Goal: Task Accomplishment & Management: Use online tool/utility

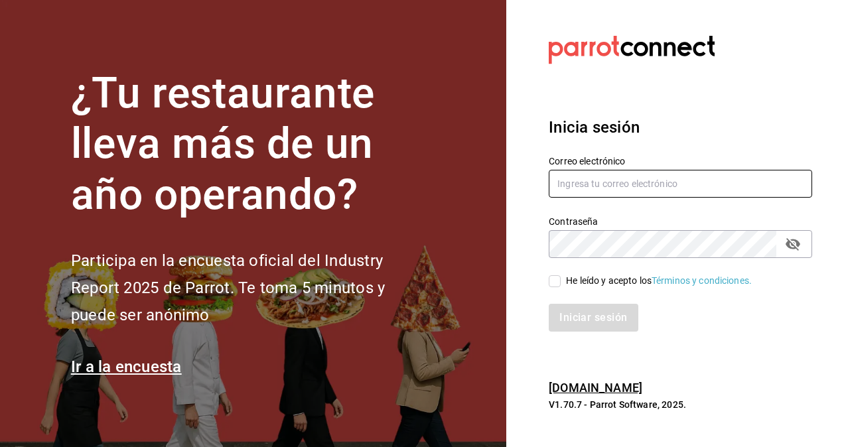
type input "hugo.cordero@grupocosteno.com"
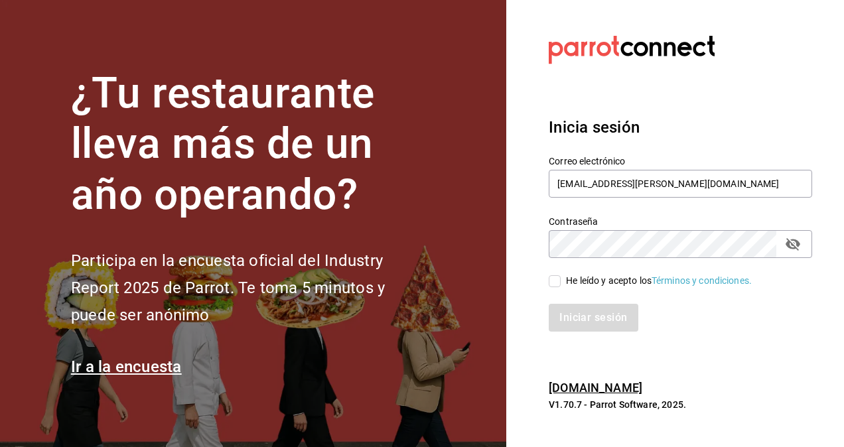
click at [550, 275] on input "He leído y acepto los Términos y condiciones." at bounding box center [555, 281] width 12 height 12
checkbox input "true"
click at [572, 309] on button "Iniciar sesión" at bounding box center [594, 318] width 90 height 28
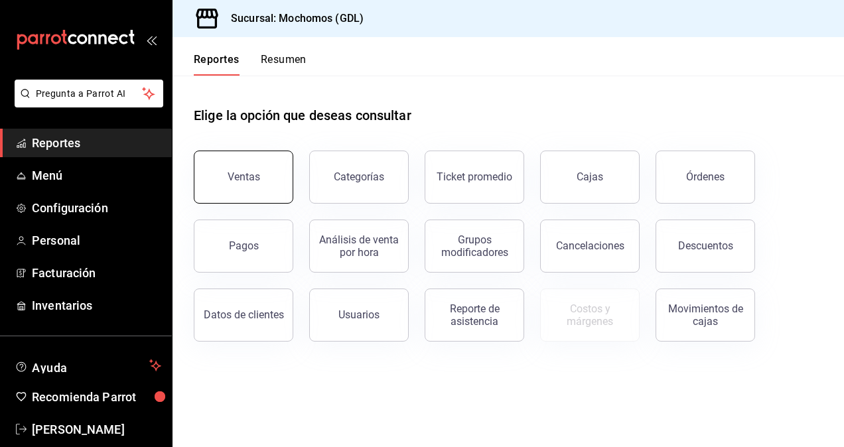
click at [247, 157] on button "Ventas" at bounding box center [244, 177] width 100 height 53
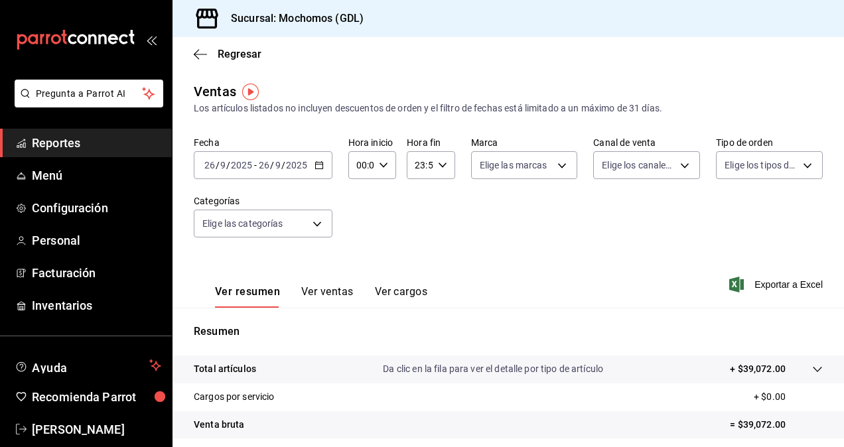
click at [251, 163] on input "2025" at bounding box center [241, 165] width 23 height 11
click at [313, 159] on div "[DATE] [DATE] - [DATE] [DATE]" at bounding box center [263, 165] width 139 height 28
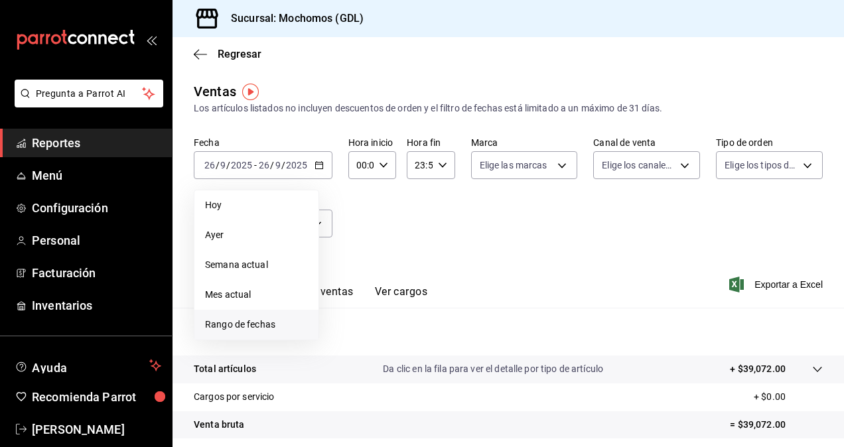
click at [238, 321] on span "Rango de fechas" at bounding box center [256, 325] width 103 height 14
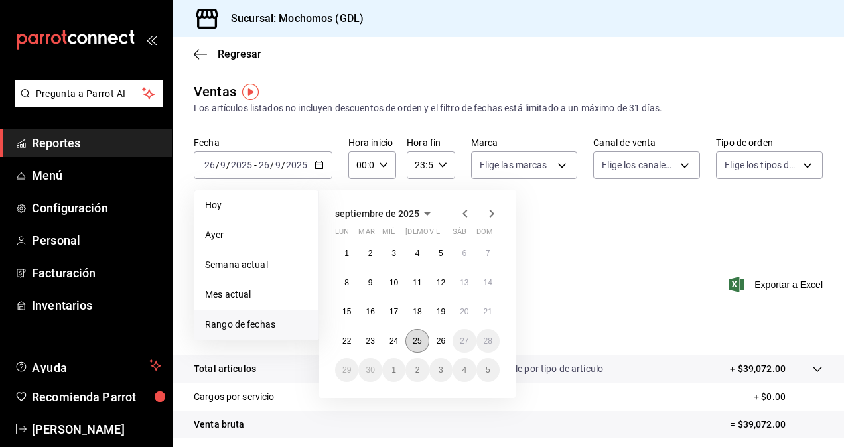
click at [418, 344] on abbr "25" at bounding box center [417, 341] width 9 height 9
click at [435, 343] on button "26" at bounding box center [440, 341] width 23 height 24
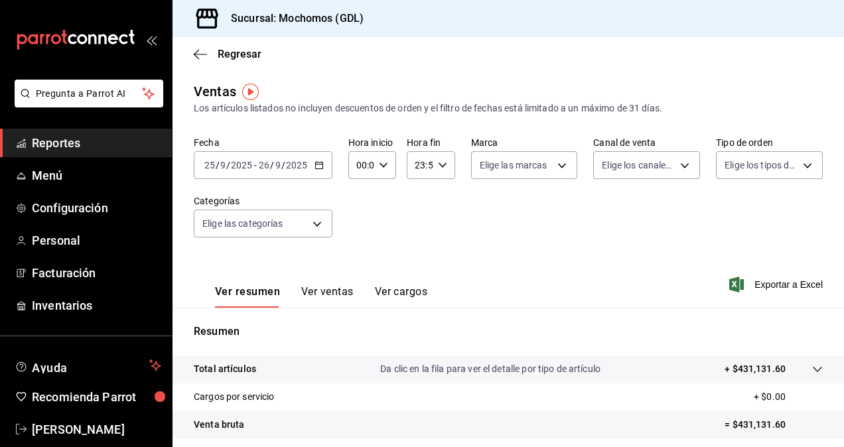
click at [379, 161] on icon "button" at bounding box center [383, 165] width 9 height 9
click at [359, 260] on span "02" at bounding box center [359, 263] width 3 height 11
click at [372, 162] on div at bounding box center [422, 223] width 844 height 447
click at [372, 162] on div "02:00 Hora inicio" at bounding box center [372, 165] width 48 height 28
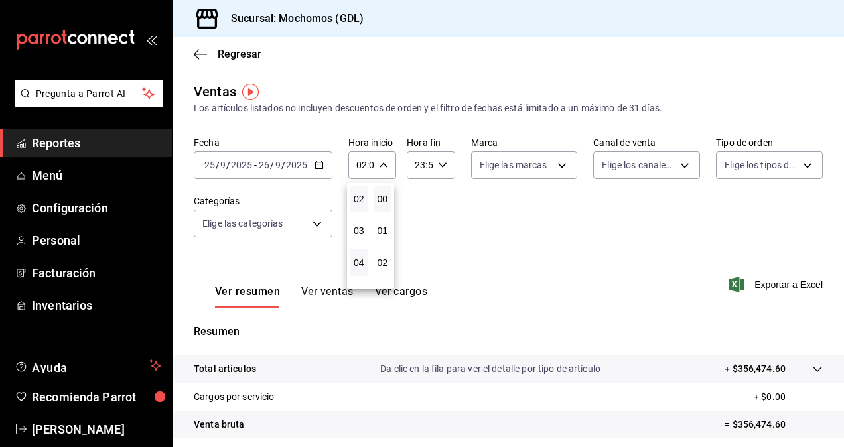
click at [361, 256] on button "04" at bounding box center [359, 263] width 19 height 27
type input "04:00"
click at [453, 199] on div at bounding box center [422, 223] width 844 height 447
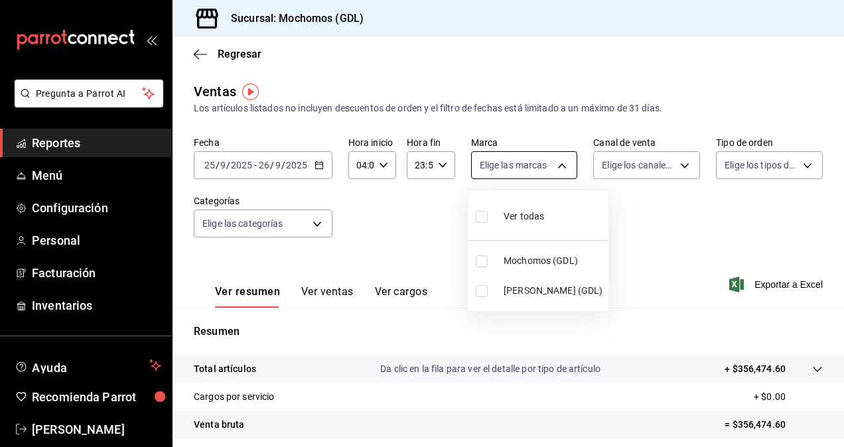
click at [536, 170] on body "Pregunta a Parrot AI Reportes Menú Configuración Personal Facturación Inventari…" at bounding box center [422, 223] width 844 height 447
click at [481, 291] on input "checkbox" at bounding box center [482, 291] width 12 height 12
checkbox input "true"
type input "9cac9703-0c5a-4d8b-addd-5b6b571d65b9"
click at [658, 196] on div at bounding box center [422, 223] width 844 height 447
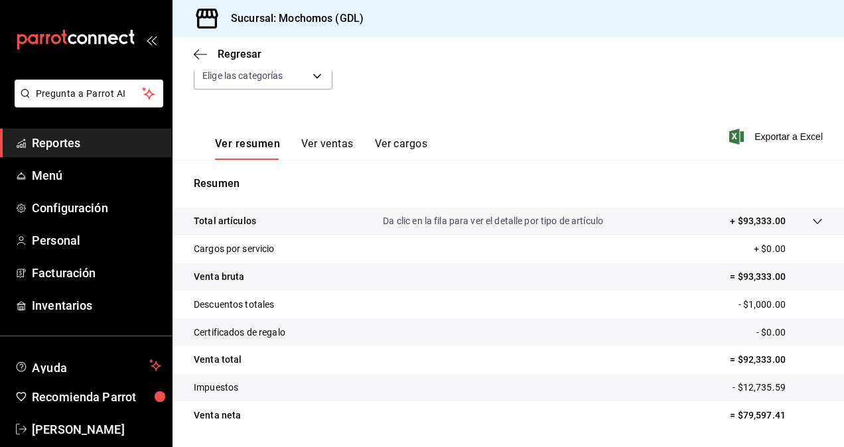
scroll to position [189, 0]
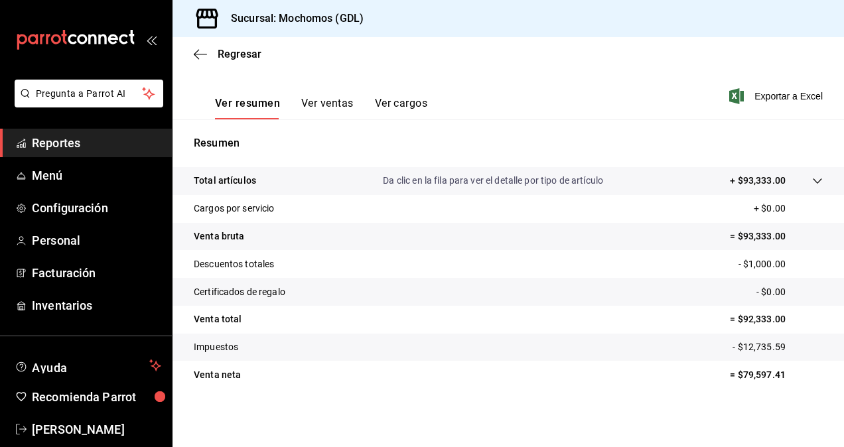
click at [759, 373] on p "= $79,597.41" at bounding box center [776, 375] width 93 height 14
copy p "79,597.41"
click at [779, 96] on span "Exportar a Excel" at bounding box center [777, 96] width 91 height 16
